Goal: Transaction & Acquisition: Purchase product/service

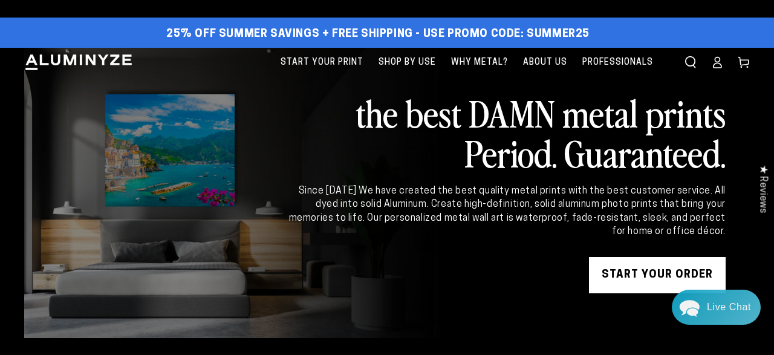
click at [633, 282] on link "START YOUR Order" at bounding box center [657, 275] width 137 height 36
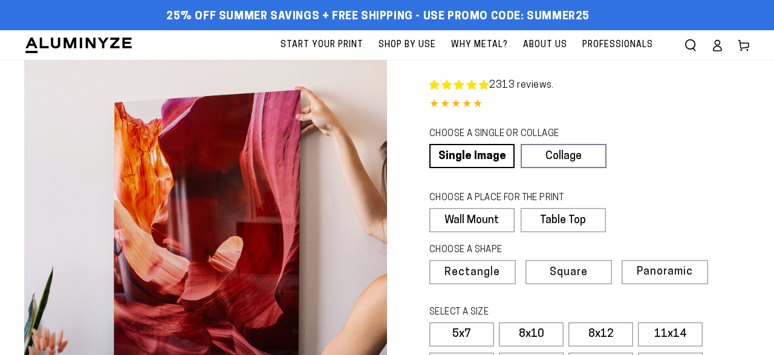
select select "**********"
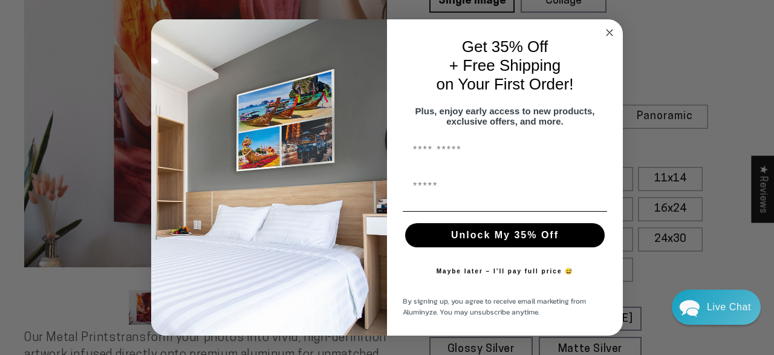
click at [609, 25] on circle "Close dialog" at bounding box center [610, 32] width 14 height 14
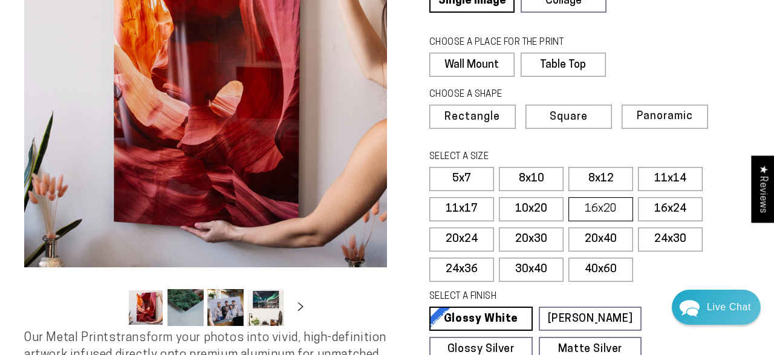
click at [604, 211] on label "16x20" at bounding box center [600, 209] width 65 height 24
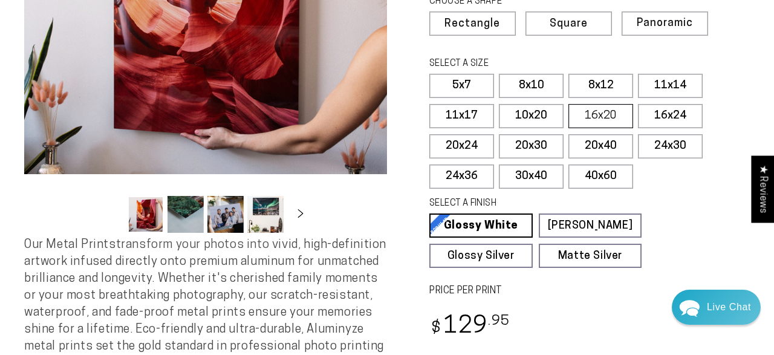
scroll to position [250, 0]
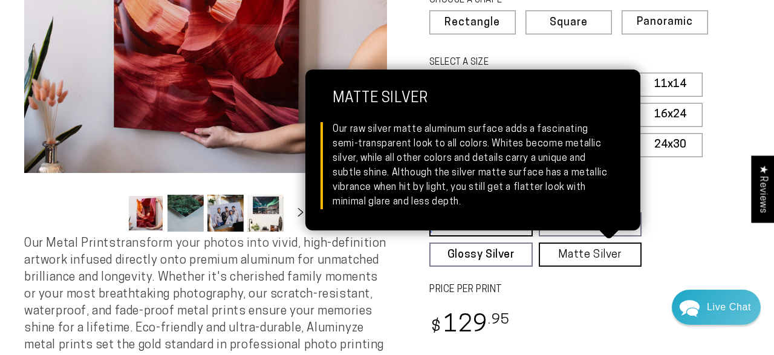
click at [589, 260] on link "Matte Silver Matte Silver Our raw silver matte aluminum surface adds a fascinat…" at bounding box center [590, 254] width 103 height 24
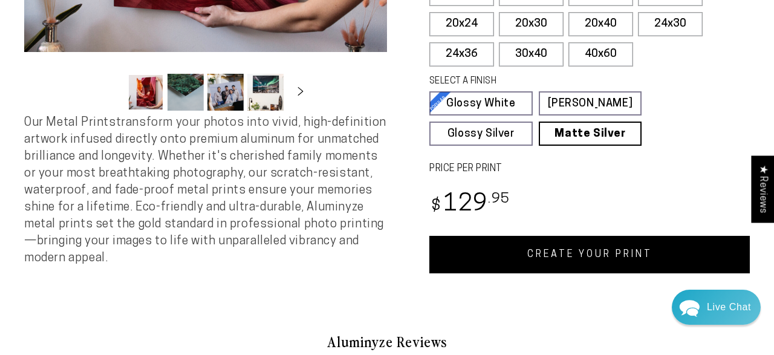
scroll to position [372, 0]
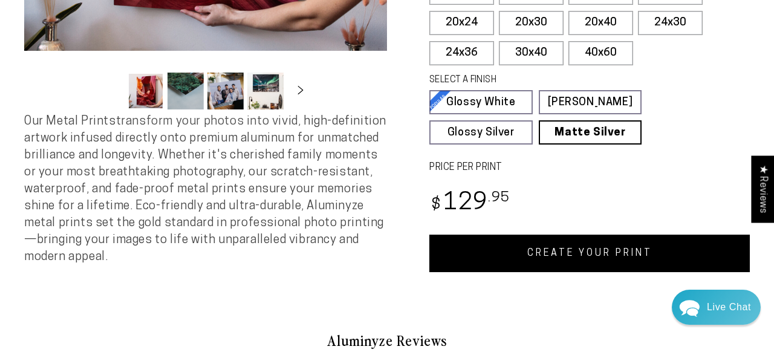
click at [566, 260] on link "CREATE YOUR PRINT" at bounding box center [589, 253] width 320 height 37
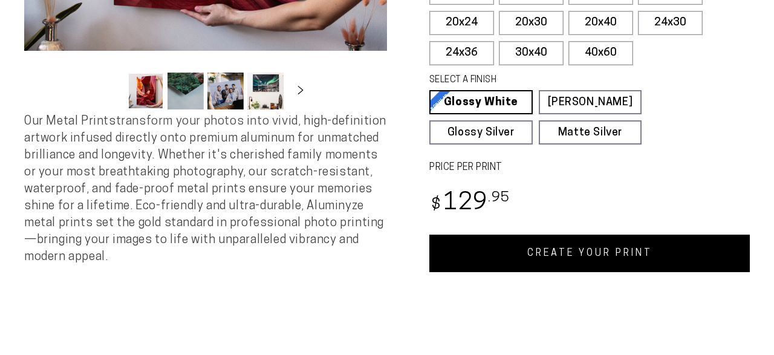
scroll to position [372, 0]
select select "**********"
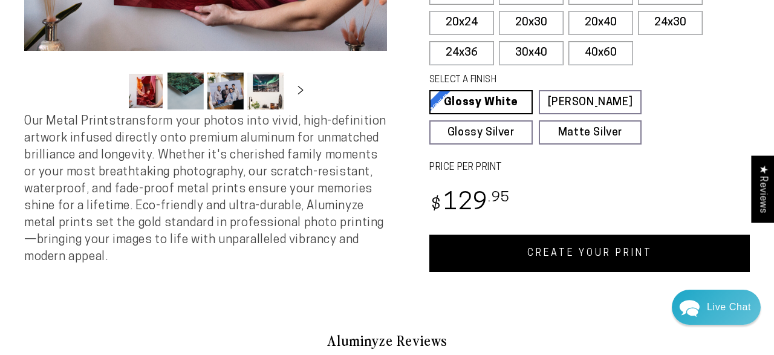
scroll to position [0, 0]
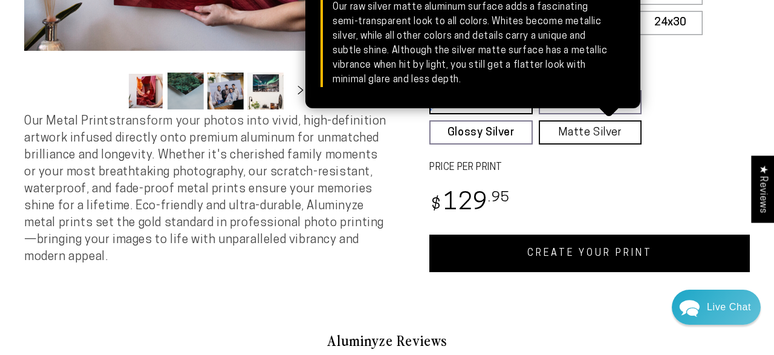
click at [585, 137] on link "Matte Silver Matte Silver Our raw silver matte aluminum surface adds a fascinat…" at bounding box center [590, 132] width 103 height 24
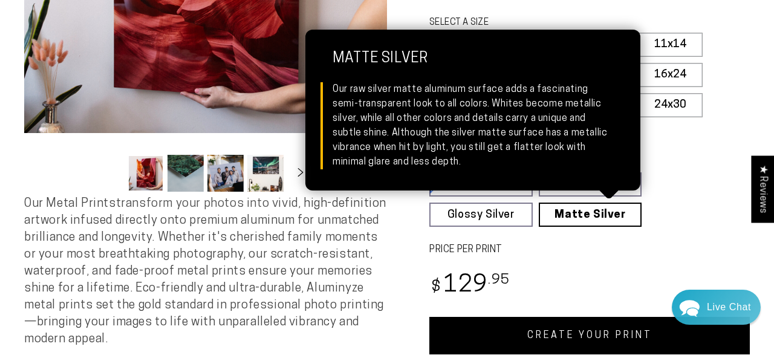
scroll to position [285, 0]
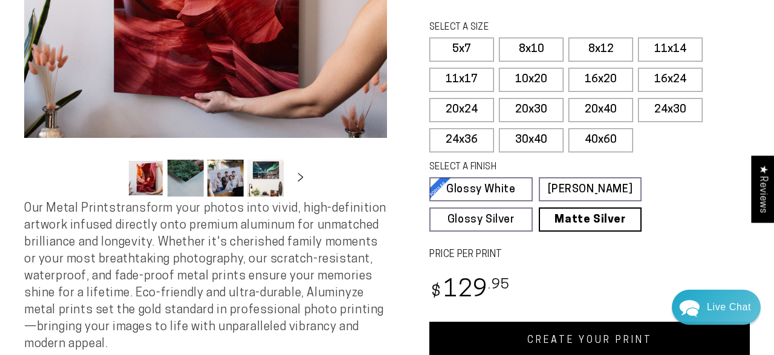
click at [575, 336] on link "CREATE YOUR PRINT" at bounding box center [589, 340] width 320 height 37
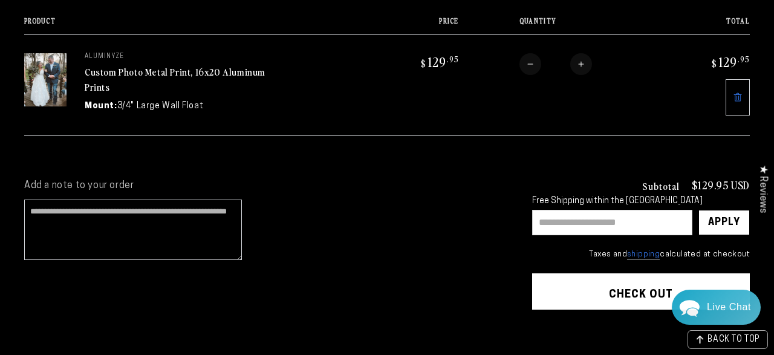
scroll to position [142, 0]
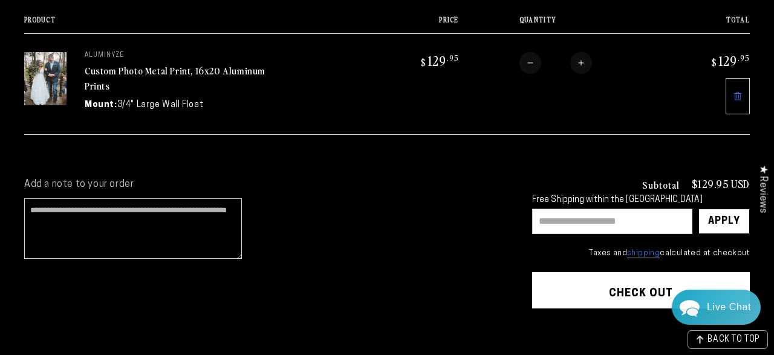
click at [603, 218] on input "text" at bounding box center [612, 221] width 160 height 25
type input "********"
click at [729, 222] on div "Apply" at bounding box center [724, 221] width 32 height 24
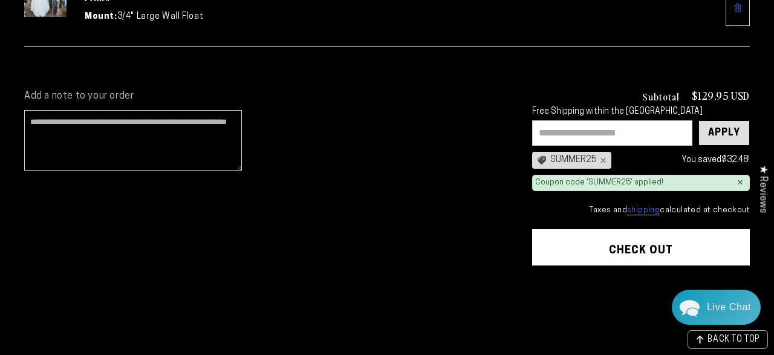
scroll to position [245, 0]
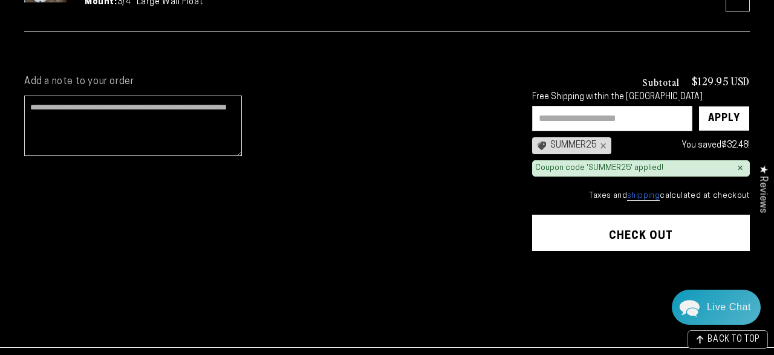
click at [678, 238] on button "Check out" at bounding box center [641, 233] width 218 height 36
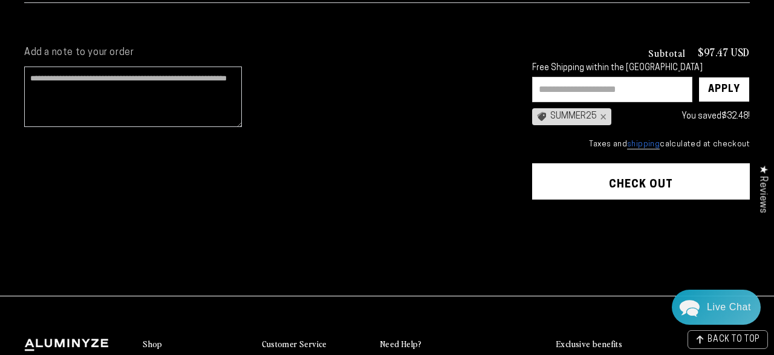
scroll to position [332, 0]
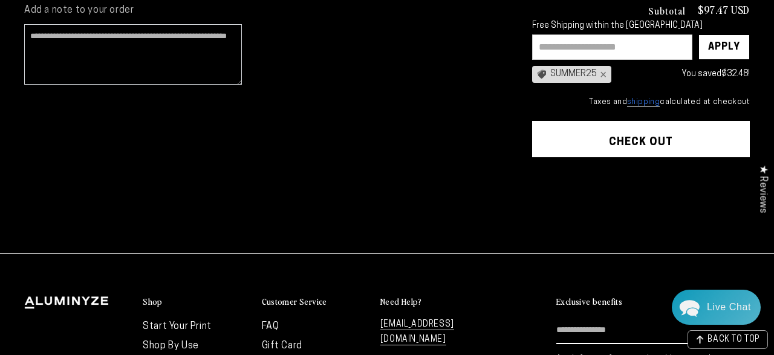
click at [584, 135] on button "Check out" at bounding box center [641, 139] width 218 height 36
